Goal: Transaction & Acquisition: Book appointment/travel/reservation

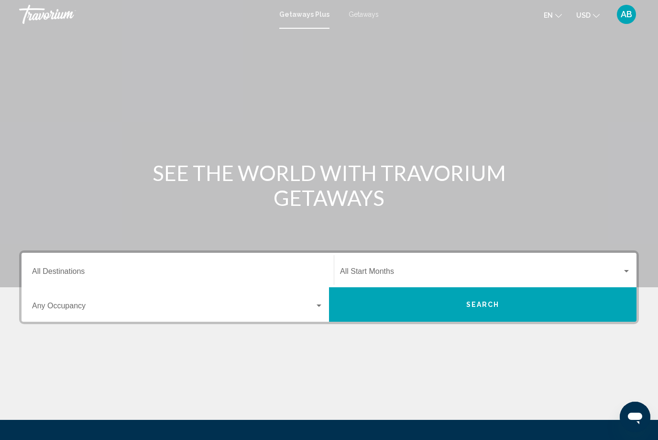
click at [359, 23] on div "Getaways Plus Getaways en English Español Français Italiano Português русский U…" at bounding box center [329, 14] width 658 height 20
click at [367, 17] on span "Getaways" at bounding box center [364, 15] width 30 height 8
click at [272, 276] on input "Destination All Destinations" at bounding box center [177, 273] width 291 height 9
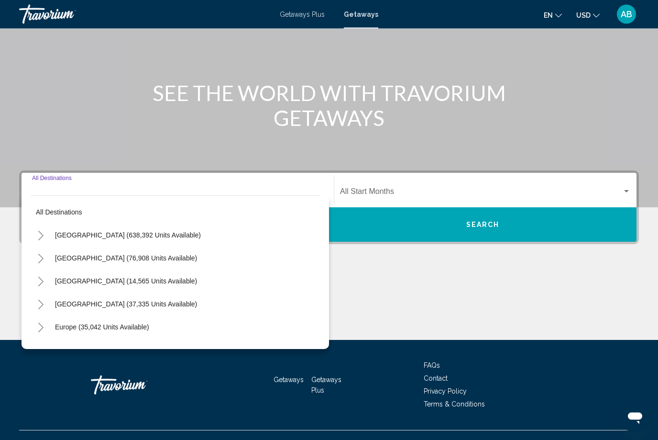
scroll to position [97, 0]
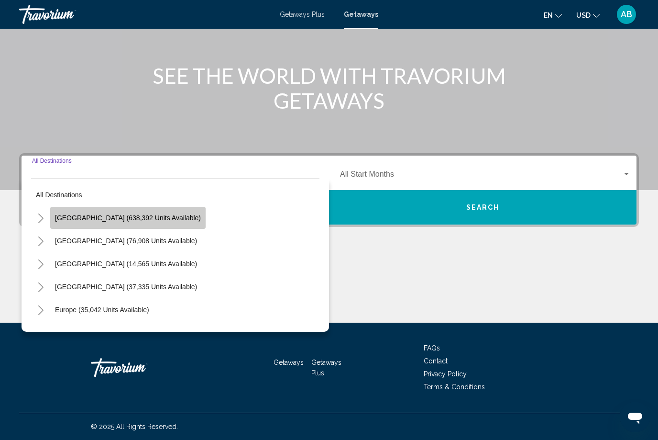
click at [153, 222] on button "[GEOGRAPHIC_DATA] (638,392 units available)" at bounding box center [127, 218] width 155 height 22
type input "**********"
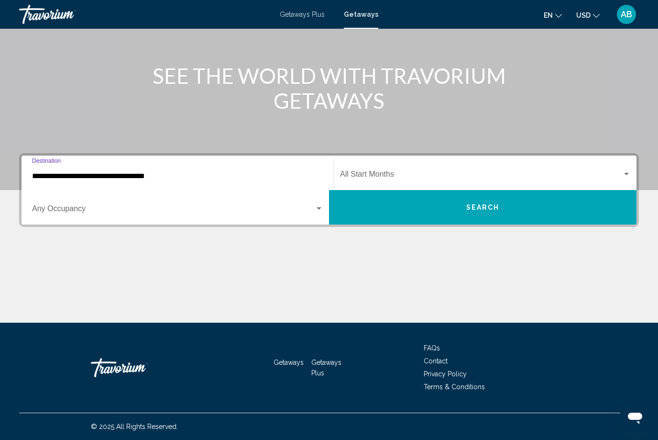
click at [317, 214] on div "Search widget" at bounding box center [177, 210] width 291 height 9
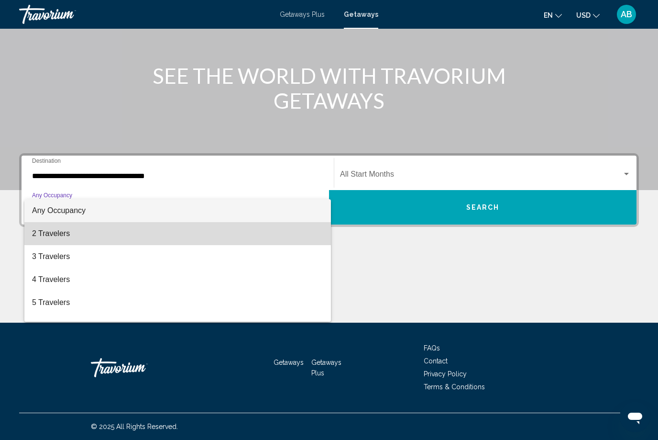
click at [217, 235] on span "2 Travelers" at bounding box center [177, 233] width 291 height 23
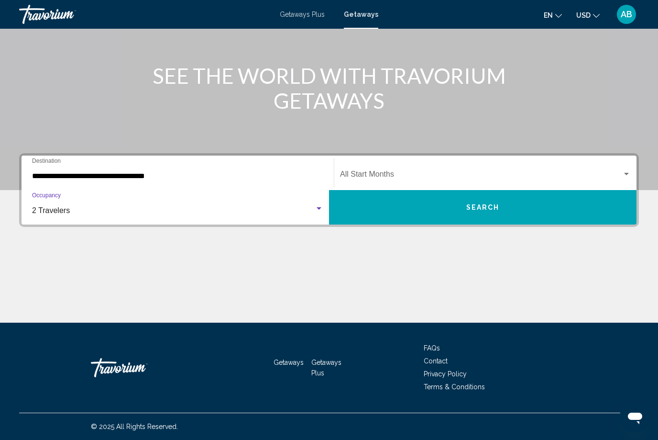
click at [633, 171] on div "Start Month All Start Months" at bounding box center [485, 173] width 302 height 30
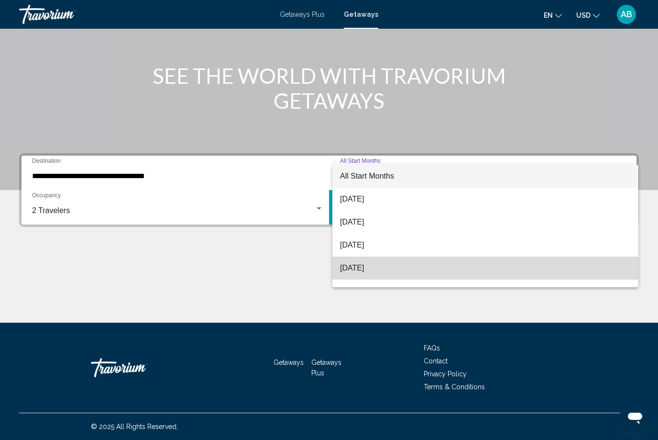
click at [388, 275] on span "[DATE]" at bounding box center [485, 267] width 291 height 23
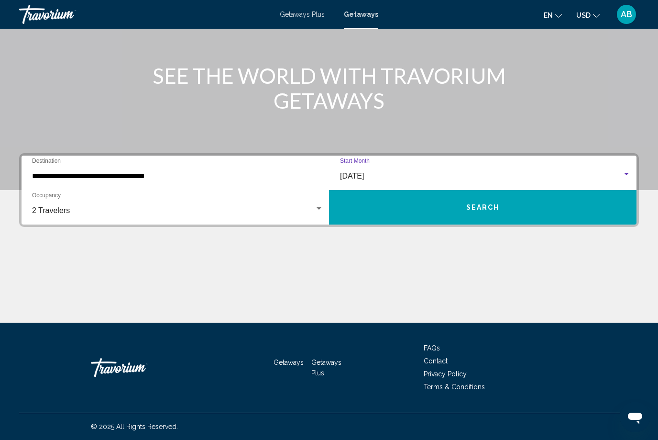
click at [429, 220] on button "Search" at bounding box center [483, 207] width 308 height 34
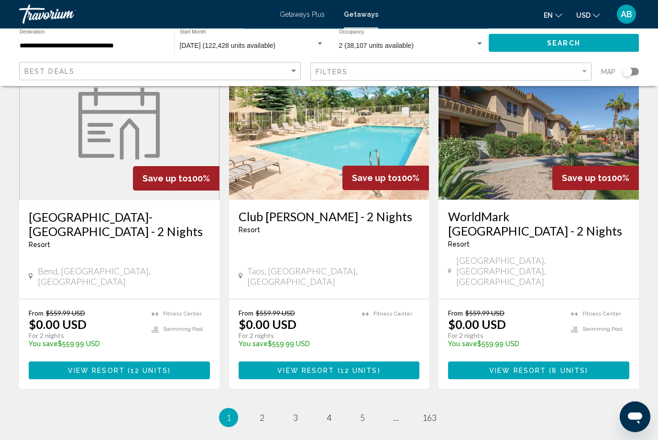
scroll to position [1190, 0]
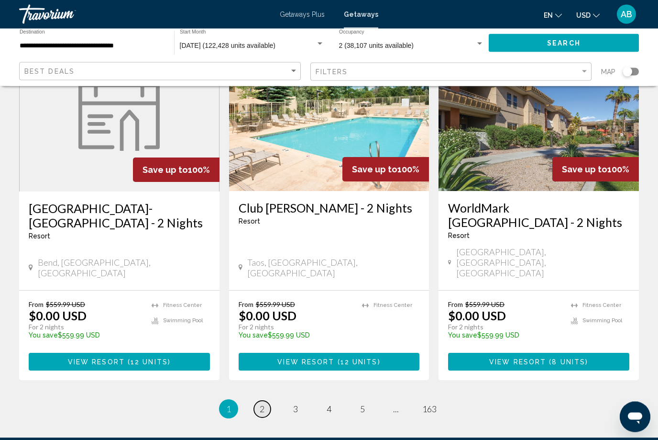
click at [267, 401] on link "page 2" at bounding box center [262, 409] width 17 height 17
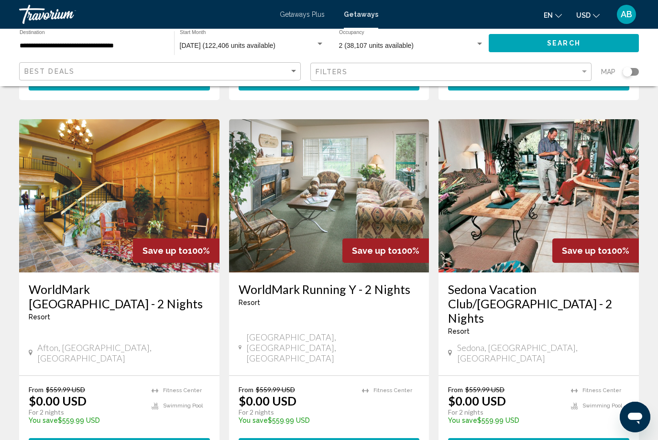
scroll to position [1175, 0]
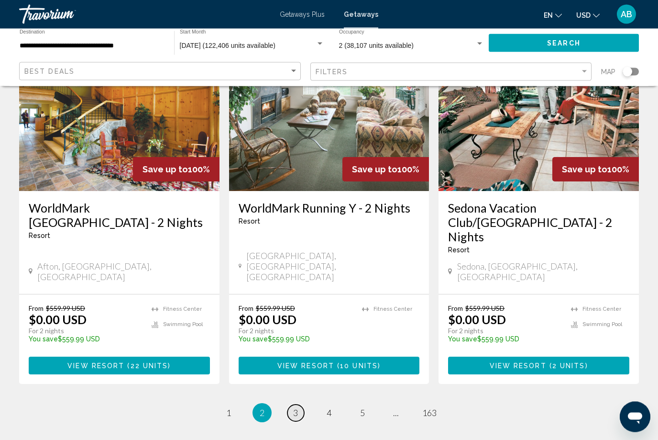
click at [298, 405] on link "page 3" at bounding box center [295, 413] width 17 height 17
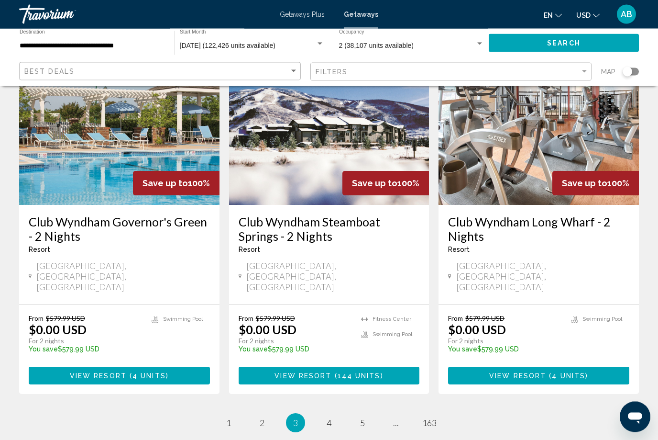
scroll to position [1151, 0]
click at [331, 417] on span "4" at bounding box center [329, 422] width 5 height 11
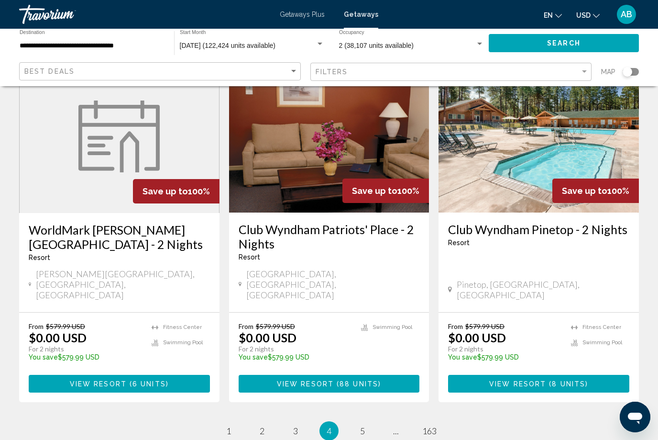
scroll to position [1174, 0]
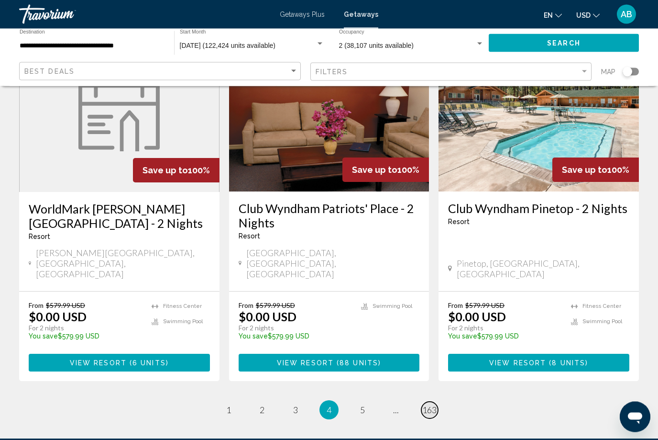
click at [431, 405] on span "163" at bounding box center [429, 410] width 14 height 11
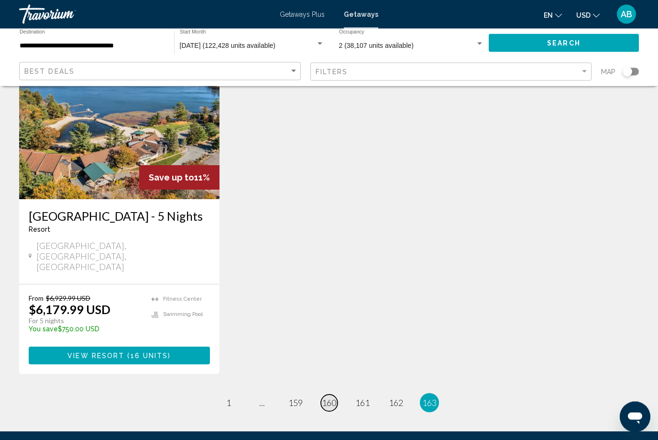
click at [335, 397] on span "160" at bounding box center [329, 402] width 14 height 11
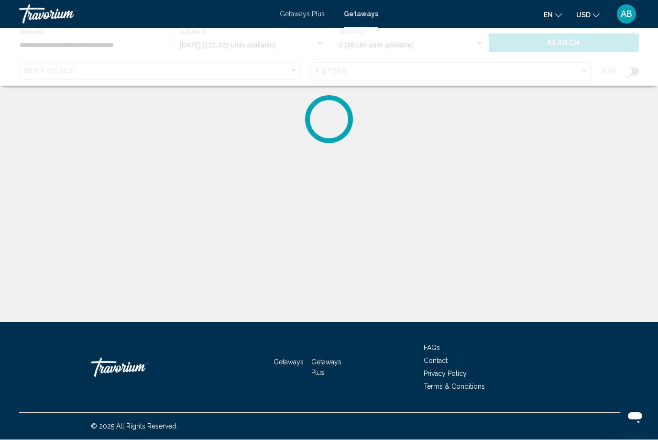
scroll to position [32, 0]
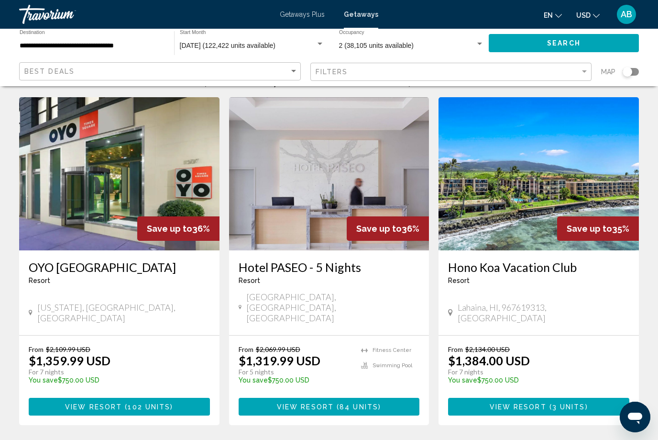
click at [599, 367] on p "For 7 nights" at bounding box center [534, 371] width 172 height 9
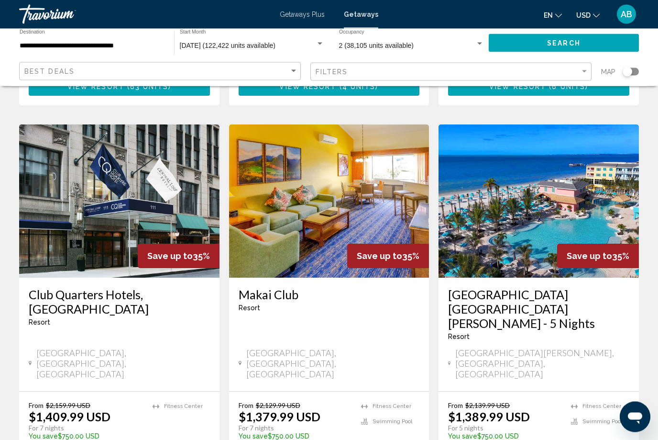
scroll to position [699, 0]
click at [519, 287] on h3 "[GEOGRAPHIC_DATA] [GEOGRAPHIC_DATA][PERSON_NAME] - 5 Nights" at bounding box center [538, 308] width 181 height 43
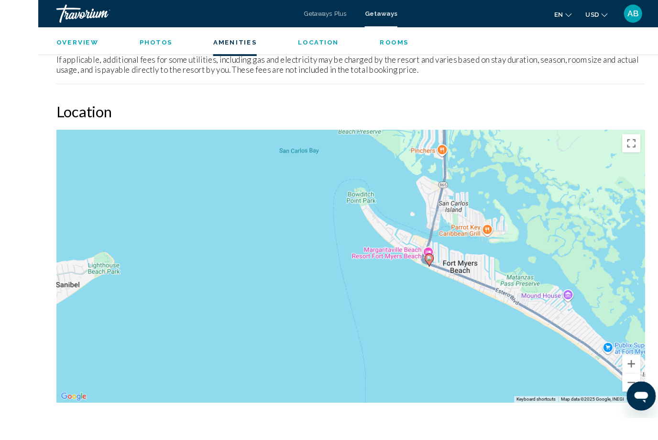
scroll to position [1157, 0]
